Goal: Register for event/course

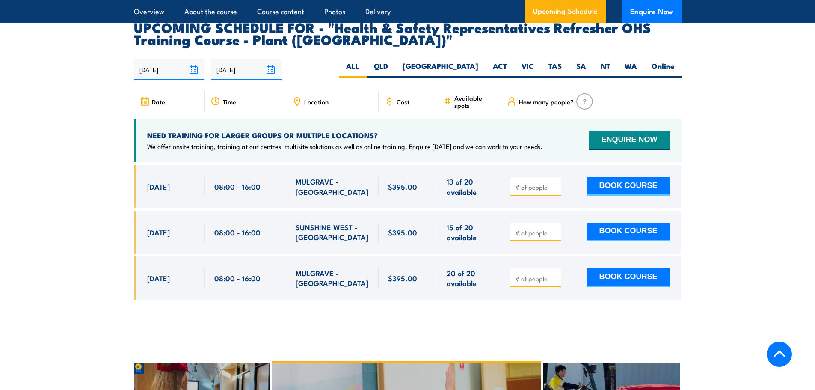
click at [539, 183] on input "number" at bounding box center [536, 187] width 43 height 9
type input "1"
click at [623, 177] on button "BOOK COURSE" at bounding box center [628, 186] width 83 height 19
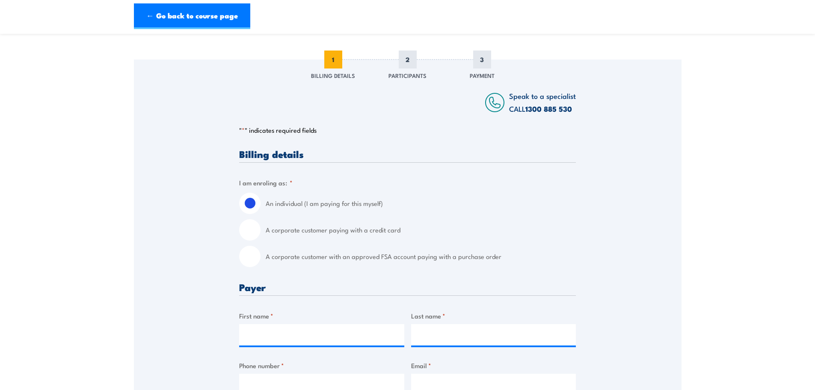
scroll to position [128, 0]
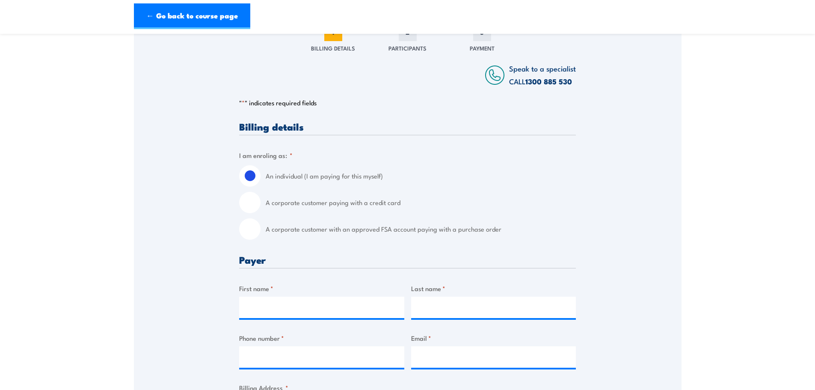
click at [251, 229] on input "A corporate customer with an approved FSA account paying with a purchase order" at bounding box center [249, 228] width 21 height 21
radio input "true"
